Goal: Task Accomplishment & Management: Manage account settings

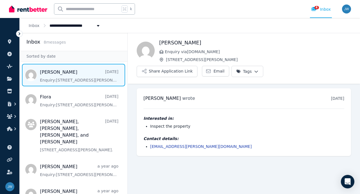
click at [27, 9] on img at bounding box center [28, 9] width 38 height 8
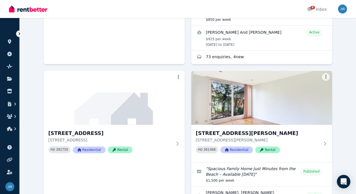
scroll to position [349, 0]
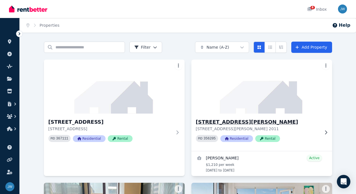
click at [198, 94] on img at bounding box center [262, 86] width 148 height 57
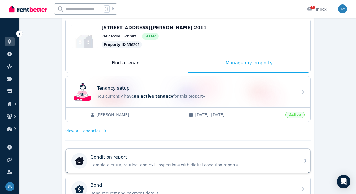
scroll to position [108, 0]
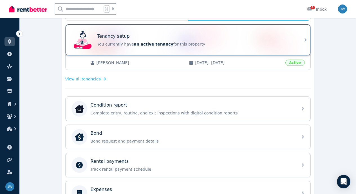
click at [303, 46] on div "Tenancy setup You currently have an active tenancy for this property" at bounding box center [188, 40] width 245 height 31
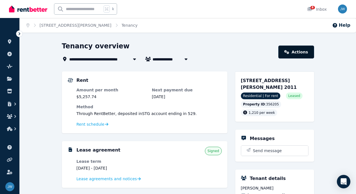
click at [284, 56] on link "Actions" at bounding box center [296, 52] width 35 height 13
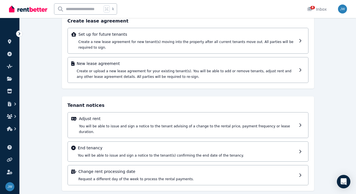
scroll to position [47, 0]
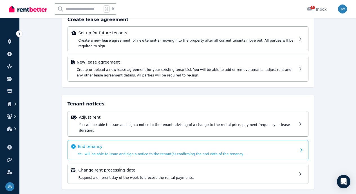
click at [128, 146] on div "End tenancy You will be able to issue and sign a notice to the tenant(s) confir…" at bounding box center [187, 150] width 219 height 13
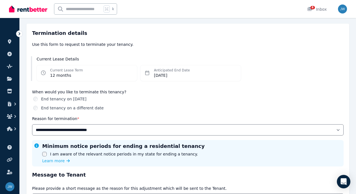
scroll to position [39, 0]
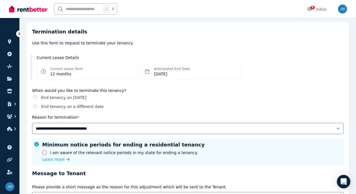
click at [64, 106] on label "End tenancy on a different date" at bounding box center [72, 107] width 63 height 6
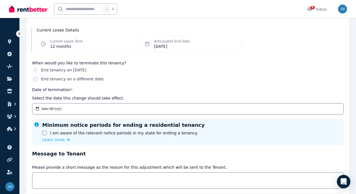
scroll to position [75, 0]
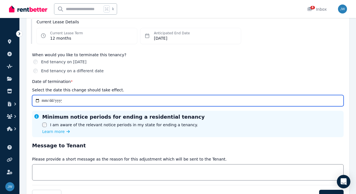
click at [44, 101] on input "Date of termination *" at bounding box center [188, 100] width 312 height 11
click at [38, 102] on input "Date of termination *" at bounding box center [188, 100] width 312 height 11
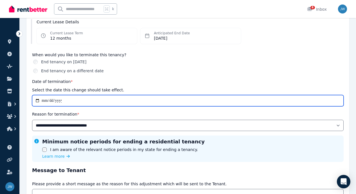
type input "**********"
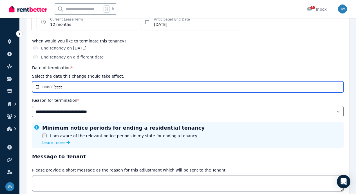
scroll to position [115, 0]
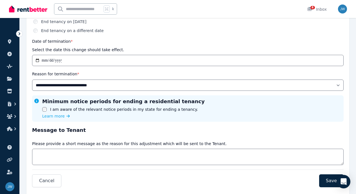
click at [37, 101] on icon at bounding box center [36, 101] width 5 height 5
click at [54, 113] on span "Learn more" at bounding box center [53, 116] width 23 height 6
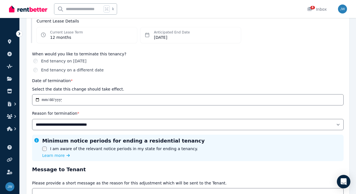
scroll to position [77, 0]
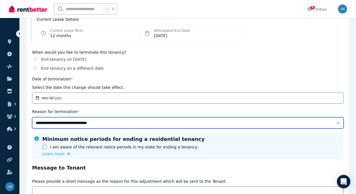
click at [84, 126] on select "**********" at bounding box center [188, 122] width 312 height 11
select select "**********"
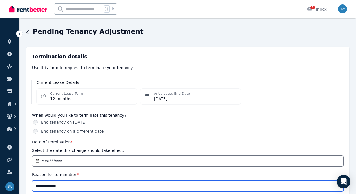
scroll to position [0, 0]
